Goal: Navigation & Orientation: Go to known website

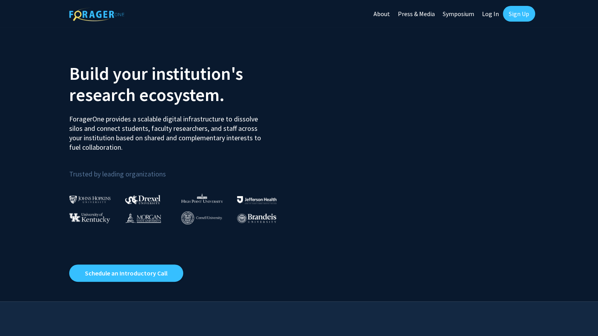
click at [486, 8] on link "Log In" at bounding box center [490, 14] width 25 height 28
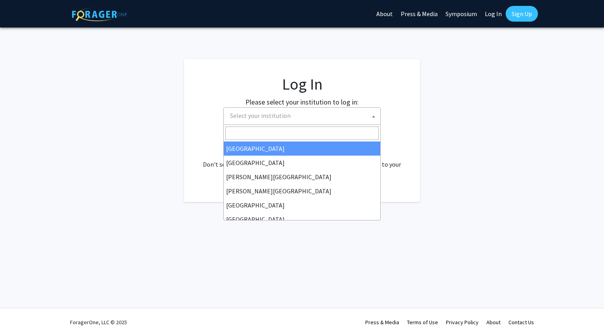
click at [348, 113] on span "Select your institution" at bounding box center [303, 116] width 153 height 16
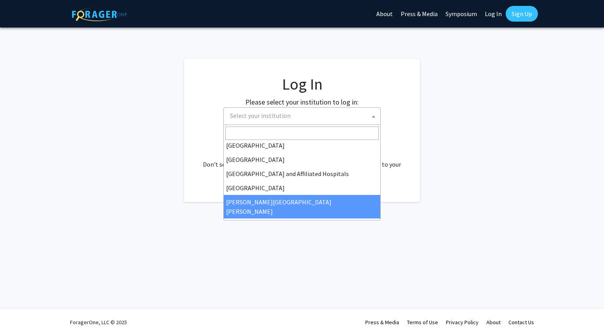
scroll to position [79, 0]
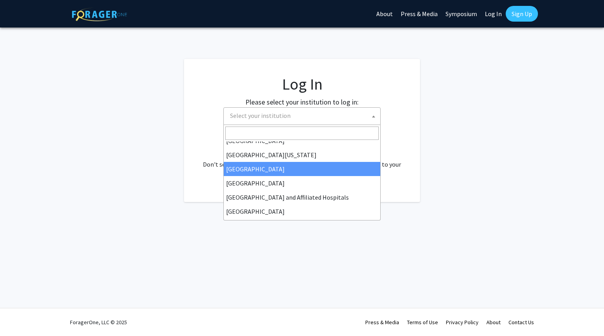
select select "12"
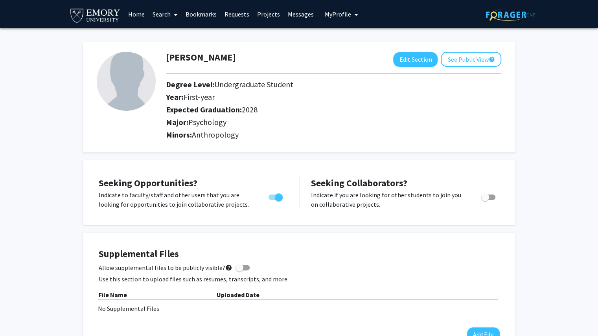
click at [138, 17] on link "Home" at bounding box center [136, 14] width 24 height 28
